Goal: Information Seeking & Learning: Compare options

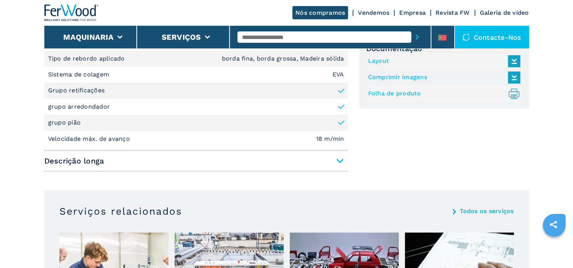
scroll to position [379, 0]
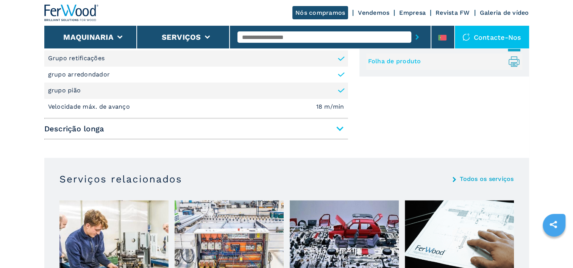
click at [340, 129] on span "Descrição longa" at bounding box center [196, 129] width 304 height 14
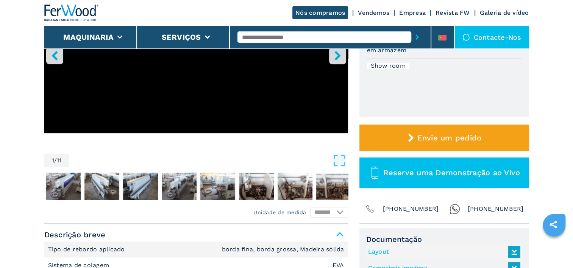
scroll to position [0, 0]
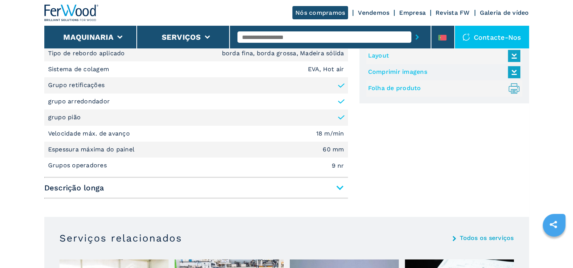
scroll to position [413, 0]
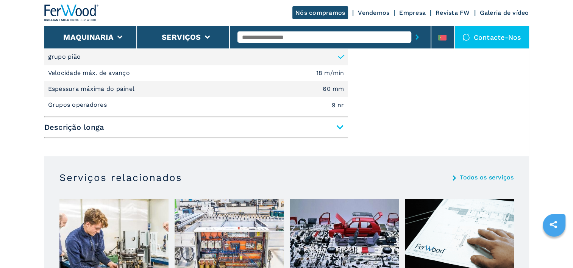
click at [340, 126] on span "Descrição longa" at bounding box center [196, 127] width 304 height 14
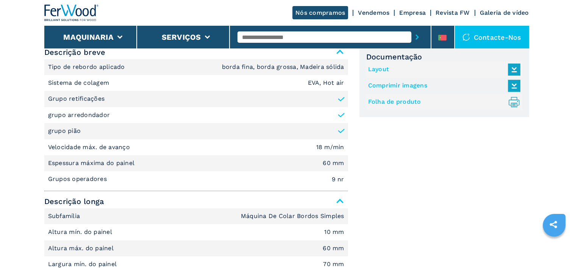
scroll to position [337, 0]
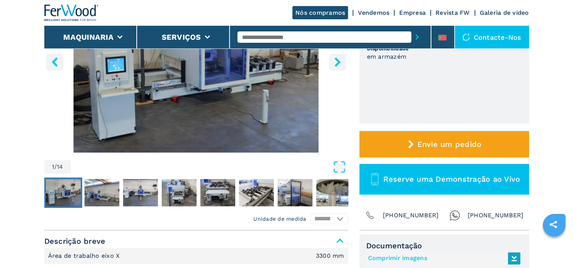
scroll to position [152, 0]
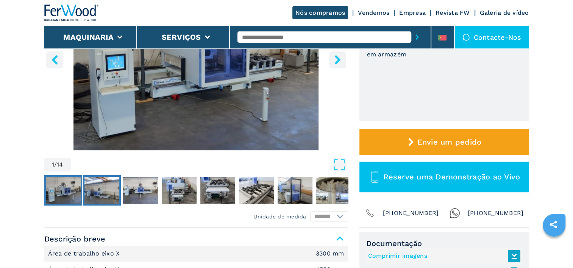
click at [114, 188] on img "Go to Slide 2" at bounding box center [101, 190] width 35 height 27
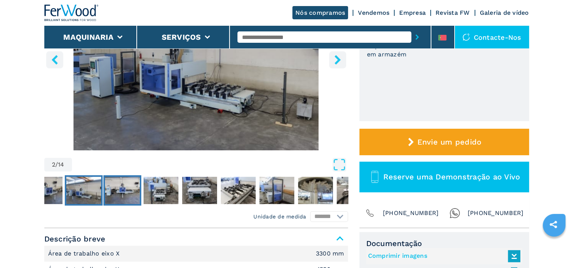
click at [125, 191] on img "Go to Slide 3" at bounding box center [122, 190] width 35 height 27
click at [156, 197] on img "Go to Slide 4" at bounding box center [161, 190] width 35 height 27
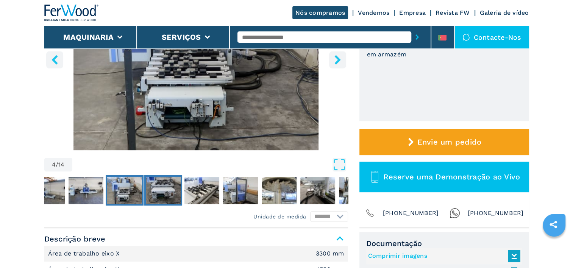
click at [180, 196] on img "Go to Slide 5" at bounding box center [163, 190] width 35 height 27
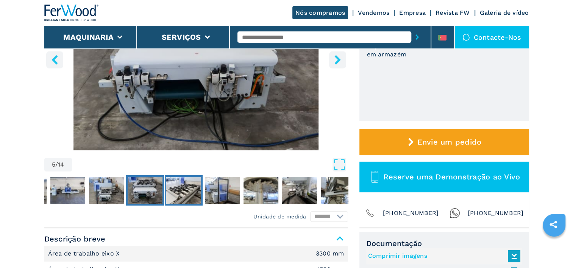
click at [189, 196] on img "Go to Slide 6" at bounding box center [183, 190] width 35 height 27
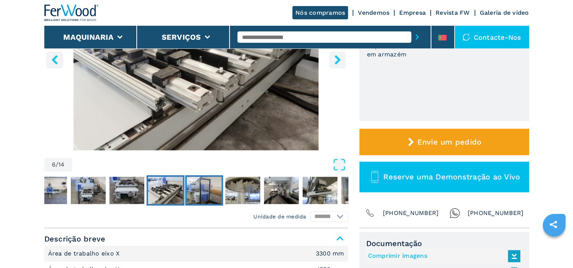
click at [202, 196] on img "Go to Slide 7" at bounding box center [204, 190] width 35 height 27
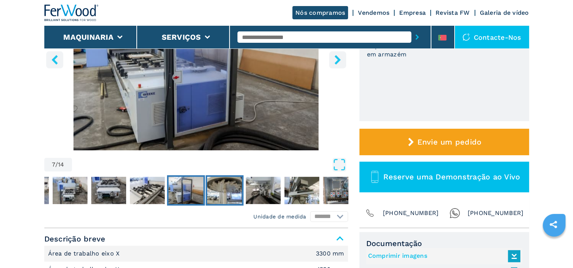
click at [224, 194] on img "Go to Slide 8" at bounding box center [224, 190] width 35 height 27
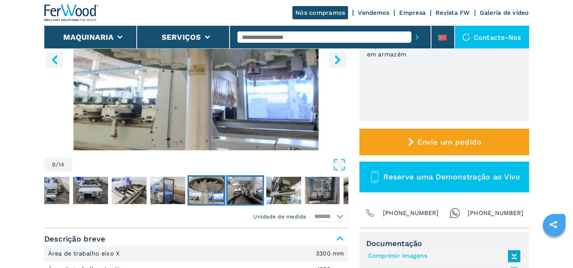
click at [241, 193] on img "Go to Slide 9" at bounding box center [245, 190] width 35 height 27
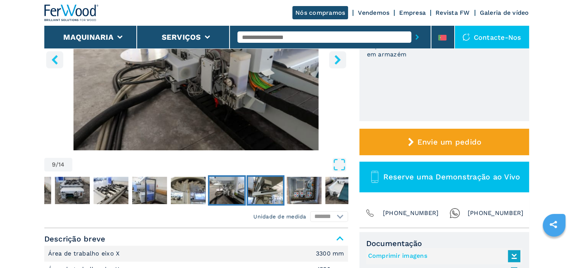
click at [260, 193] on img "Go to Slide 10" at bounding box center [265, 190] width 35 height 27
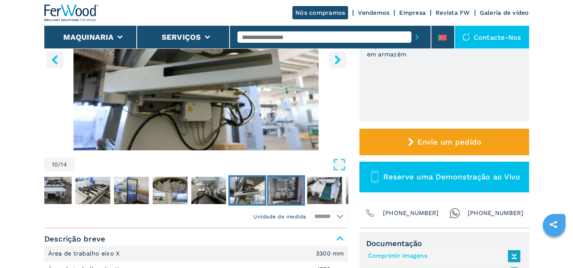
click at [282, 193] on img "Go to Slide 11" at bounding box center [286, 190] width 35 height 27
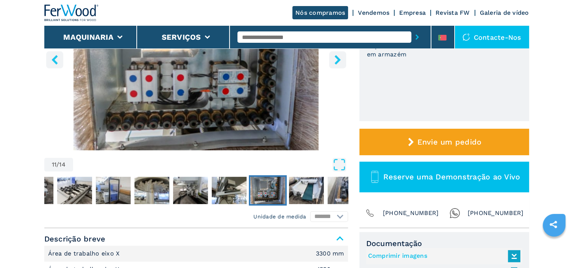
click at [271, 108] on img "Go to Slide 11" at bounding box center [196, 59] width 304 height 184
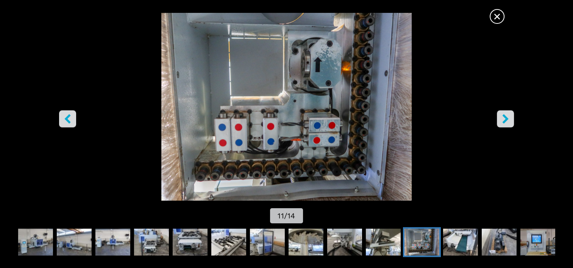
click at [499, 17] on span "×" at bounding box center [497, 14] width 13 height 13
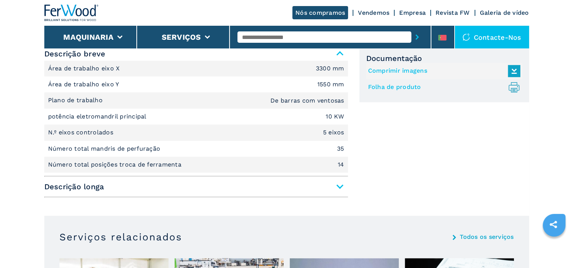
scroll to position [341, 0]
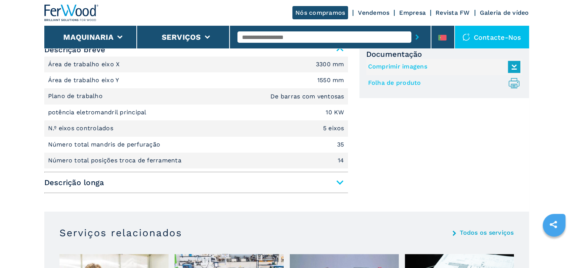
click at [339, 183] on span "Descrição longa" at bounding box center [196, 183] width 304 height 14
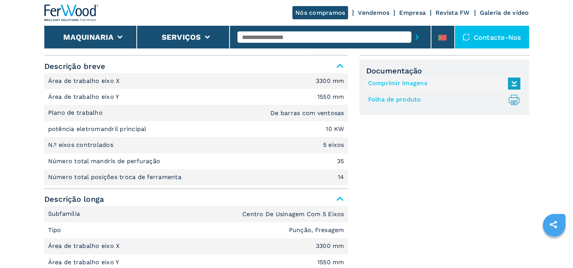
scroll to position [189, 0]
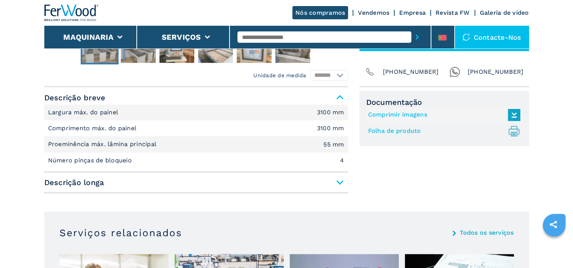
scroll to position [303, 0]
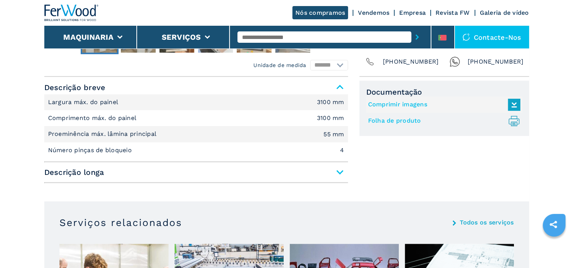
click at [338, 172] on span "Descrição longa" at bounding box center [196, 173] width 304 height 14
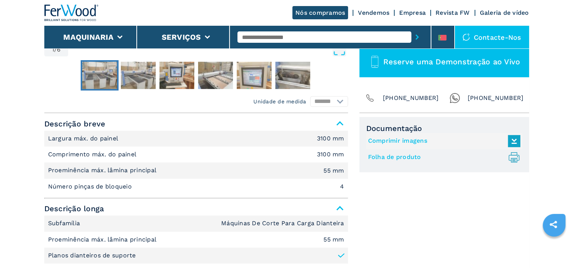
scroll to position [265, 0]
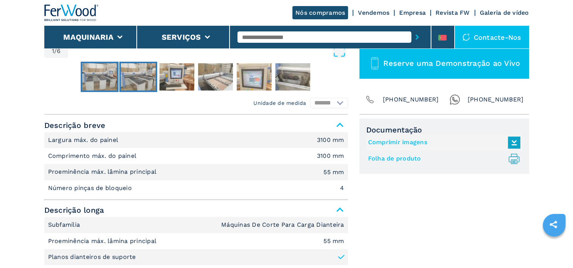
click at [144, 77] on img "Go to Slide 2" at bounding box center [138, 76] width 35 height 27
click at [177, 77] on img "Go to Slide 3" at bounding box center [177, 76] width 35 height 27
click at [216, 75] on img "Go to Slide 4" at bounding box center [215, 76] width 35 height 27
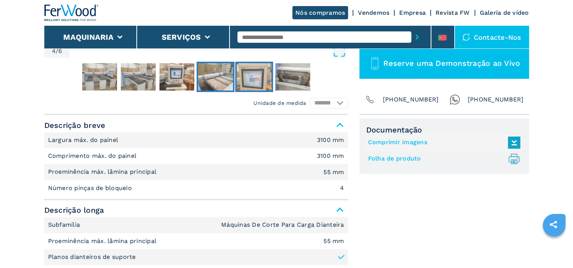
click at [249, 76] on img "Go to Slide 5" at bounding box center [254, 76] width 35 height 27
click at [294, 77] on img "Go to Slide 6" at bounding box center [292, 76] width 35 height 27
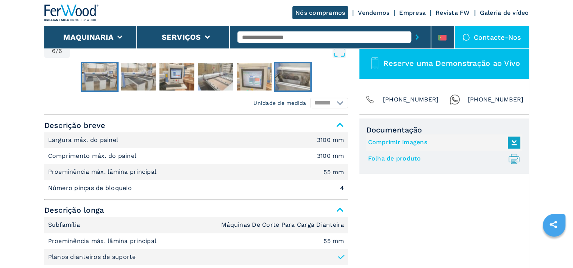
click at [103, 80] on img "Go to Slide 1" at bounding box center [99, 76] width 35 height 27
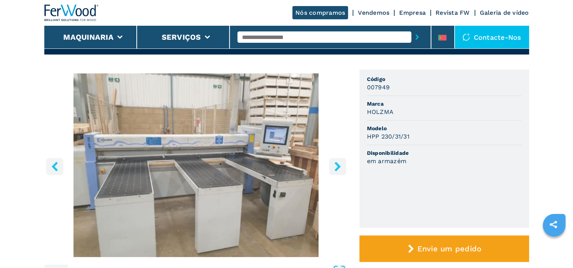
scroll to position [38, 0]
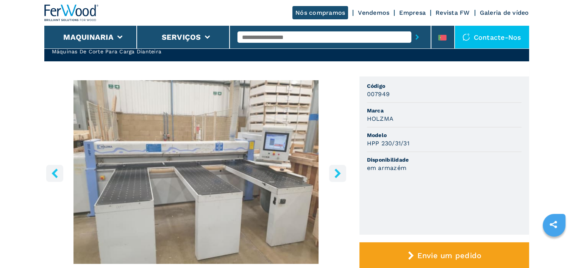
click at [340, 173] on icon "right-button" at bounding box center [337, 173] width 9 height 9
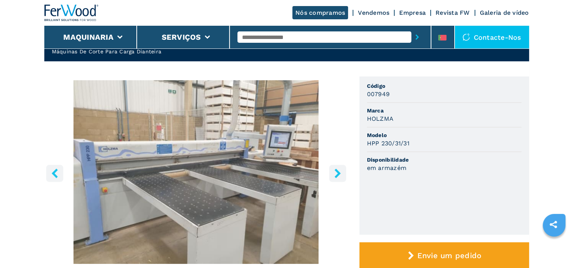
click at [340, 174] on icon "right-button" at bounding box center [337, 173] width 9 height 9
click at [336, 174] on icon "right-button" at bounding box center [337, 173] width 9 height 9
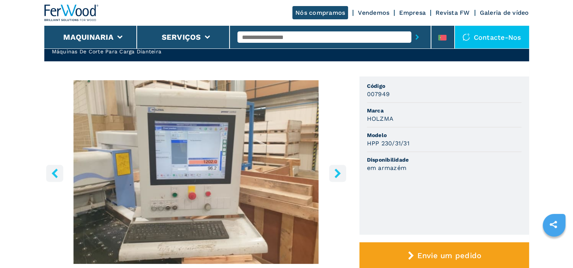
click at [339, 174] on icon "right-button" at bounding box center [338, 173] width 6 height 9
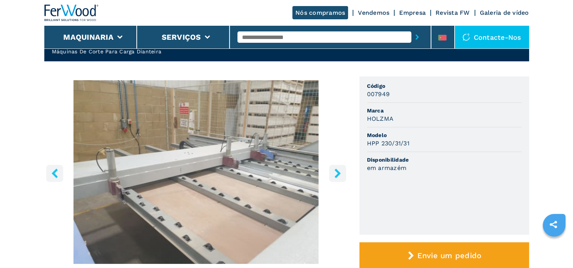
click at [339, 174] on icon "right-button" at bounding box center [338, 173] width 6 height 9
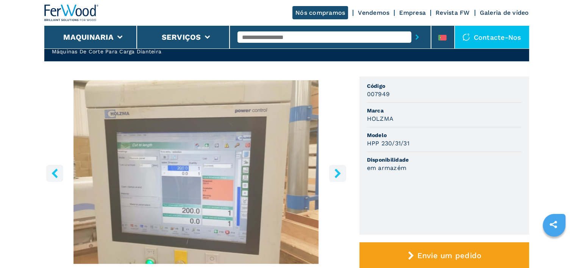
click at [339, 174] on icon "right-button" at bounding box center [338, 173] width 6 height 9
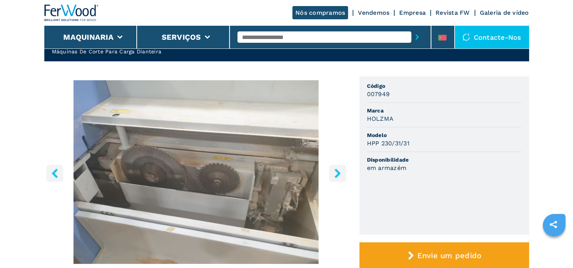
click at [339, 174] on icon "right-button" at bounding box center [338, 173] width 6 height 9
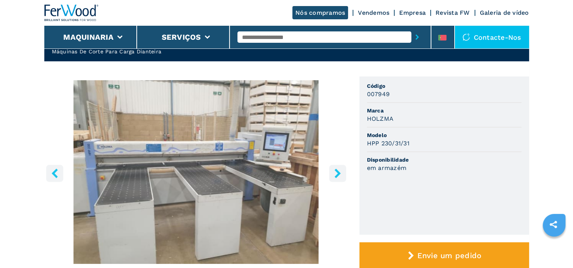
click at [339, 174] on icon "right-button" at bounding box center [338, 173] width 6 height 9
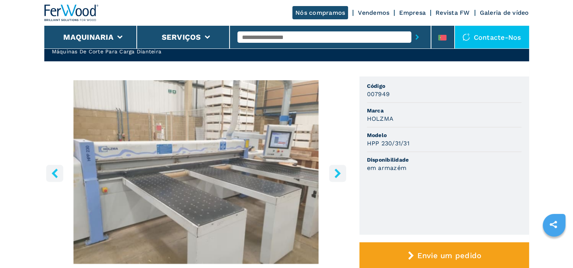
click at [339, 174] on icon "right-button" at bounding box center [338, 173] width 6 height 9
click at [53, 173] on icon "left-button" at bounding box center [55, 173] width 6 height 9
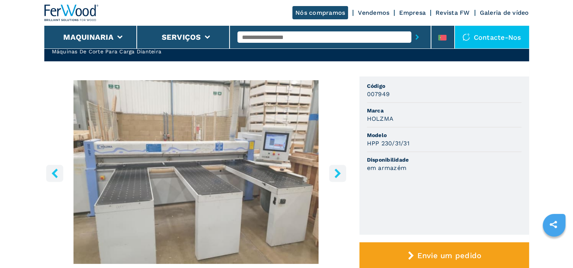
click at [53, 173] on icon "left-button" at bounding box center [55, 173] width 6 height 9
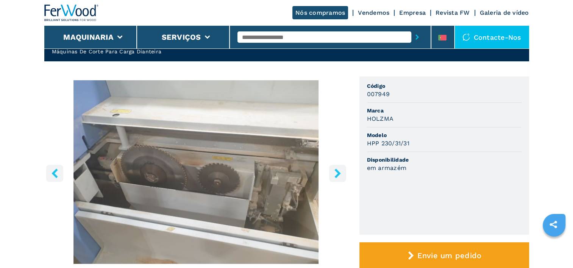
click at [53, 173] on icon "left-button" at bounding box center [55, 173] width 6 height 9
click at [335, 174] on icon "right-button" at bounding box center [337, 173] width 9 height 9
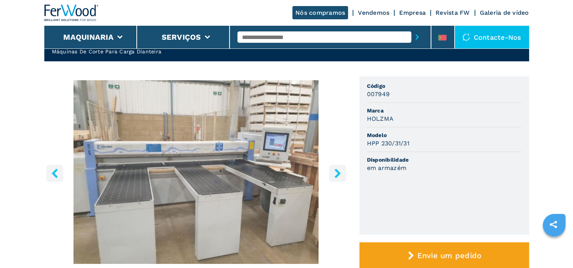
click at [335, 174] on icon "right-button" at bounding box center [337, 173] width 9 height 9
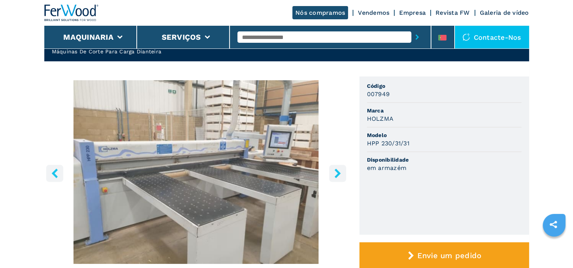
click at [335, 174] on icon "right-button" at bounding box center [337, 173] width 9 height 9
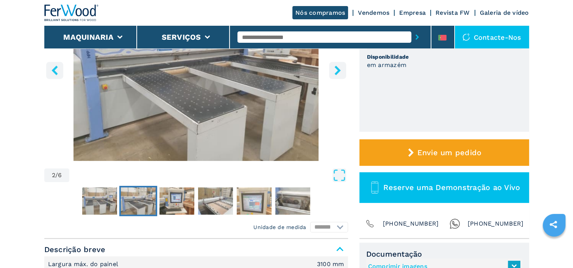
scroll to position [152, 0]
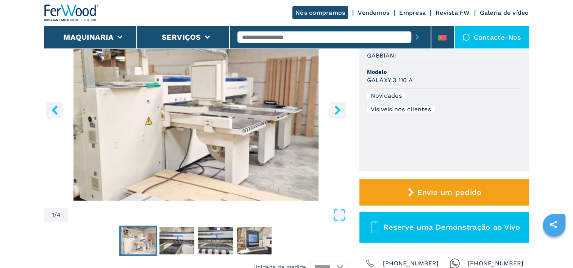
scroll to position [76, 0]
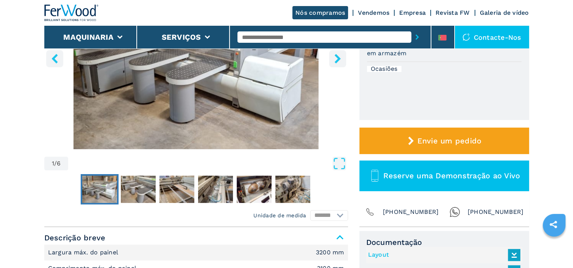
scroll to position [152, 0]
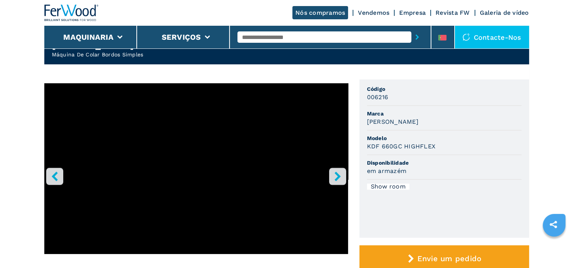
scroll to position [38, 0]
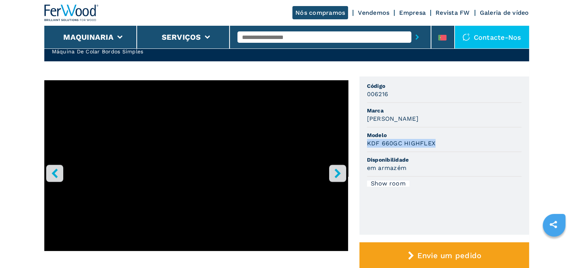
drag, startPoint x: 367, startPoint y: 143, endPoint x: 436, endPoint y: 146, distance: 69.0
click at [436, 146] on div "KDF 660GC HIGHFLEX" at bounding box center [444, 143] width 155 height 9
copy h3 "KDF 660GC HIGHFLEX"
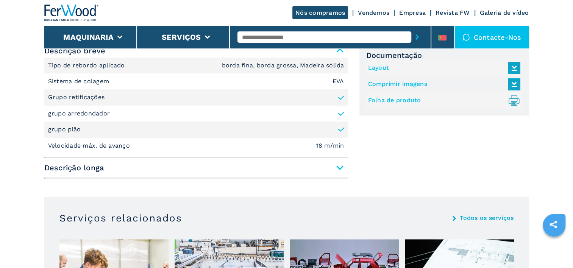
scroll to position [341, 0]
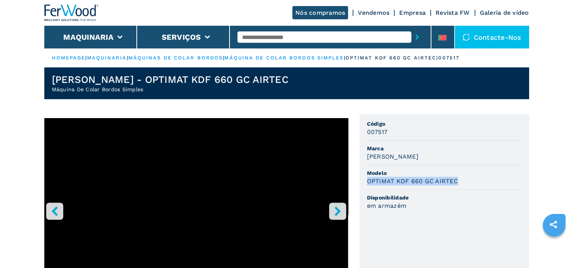
drag, startPoint x: 367, startPoint y: 180, endPoint x: 455, endPoint y: 185, distance: 88.4
click at [455, 185] on li "Modelo OPTIMAT KDF 660 GC AIRTEC" at bounding box center [444, 178] width 155 height 25
drag, startPoint x: 455, startPoint y: 185, endPoint x: 441, endPoint y: 180, distance: 15.5
copy h3 "OPTIMAT KDF 660 GC AIRTEC"
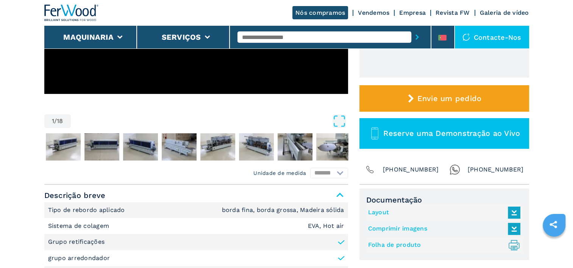
scroll to position [189, 0]
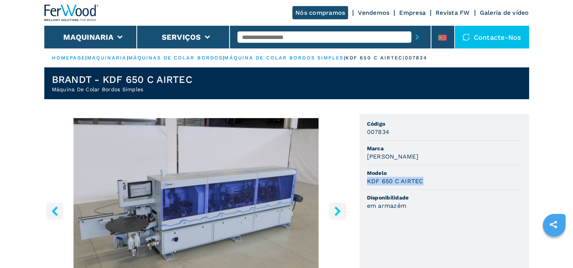
drag, startPoint x: 424, startPoint y: 181, endPoint x: 367, endPoint y: 179, distance: 57.6
click at [367, 179] on div "KDF 650 C AIRTEC" at bounding box center [444, 181] width 155 height 9
drag, startPoint x: 367, startPoint y: 179, endPoint x: 379, endPoint y: 180, distance: 12.6
copy h3 "KDF 650 C AIRTEC"
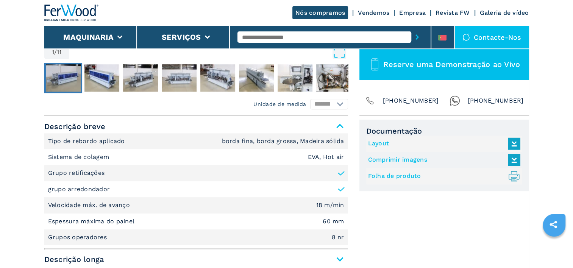
scroll to position [265, 0]
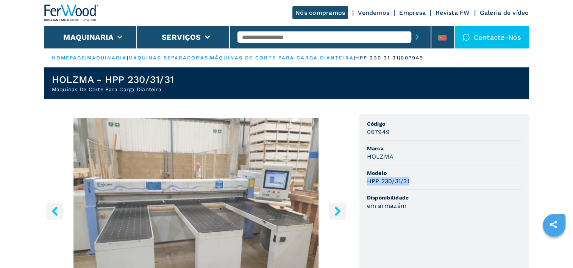
drag, startPoint x: 367, startPoint y: 180, endPoint x: 415, endPoint y: 183, distance: 47.5
click at [415, 183] on div "HPP 230/31/31" at bounding box center [444, 181] width 155 height 9
drag, startPoint x: 415, startPoint y: 183, endPoint x: 405, endPoint y: 181, distance: 9.4
copy h3 "HPP 230/31/31"
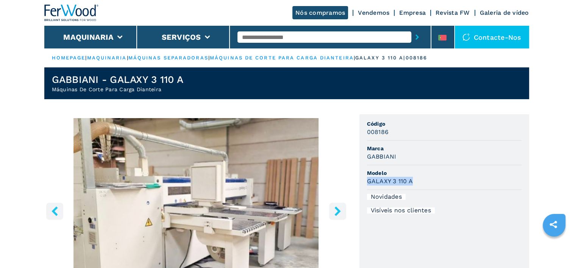
drag, startPoint x: 416, startPoint y: 179, endPoint x: 365, endPoint y: 180, distance: 51.2
click at [365, 180] on ul "Código 008186 Marca GABBIANI Modelo GALAXY 3 110 A Novidades Visíveis nos clien…" at bounding box center [445, 193] width 170 height 158
copy h3 "GALAXY 3 110 A"
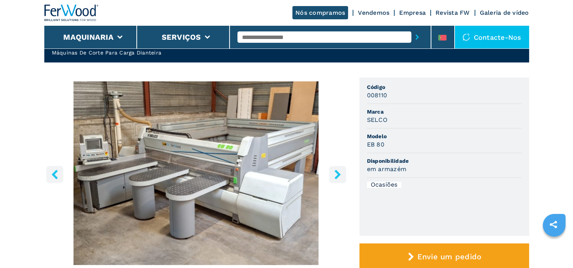
scroll to position [38, 0]
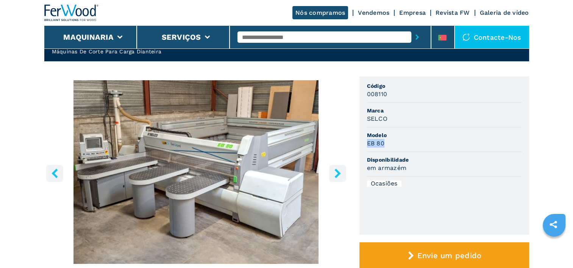
drag, startPoint x: 386, startPoint y: 143, endPoint x: 364, endPoint y: 143, distance: 22.7
click at [364, 143] on ul "Código 008110 Marca SELCO Modelo EB 80 Disponibilidade em armazém Ocasiões" at bounding box center [445, 156] width 170 height 158
copy h3 "EB 80"
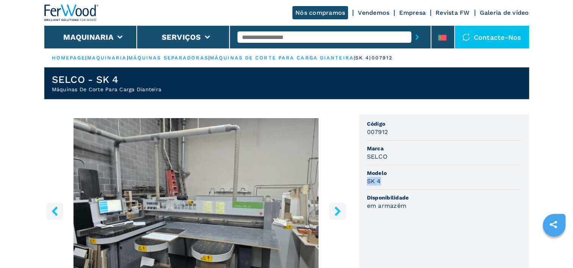
drag, startPoint x: 386, startPoint y: 182, endPoint x: 362, endPoint y: 180, distance: 24.4
click at [362, 180] on ul "Código 007912 Marca SELCO Modelo SK 4 Disponibilidade em armazém" at bounding box center [445, 193] width 170 height 158
copy h3 "SK 4"
